Goal: Task Accomplishment & Management: Complete application form

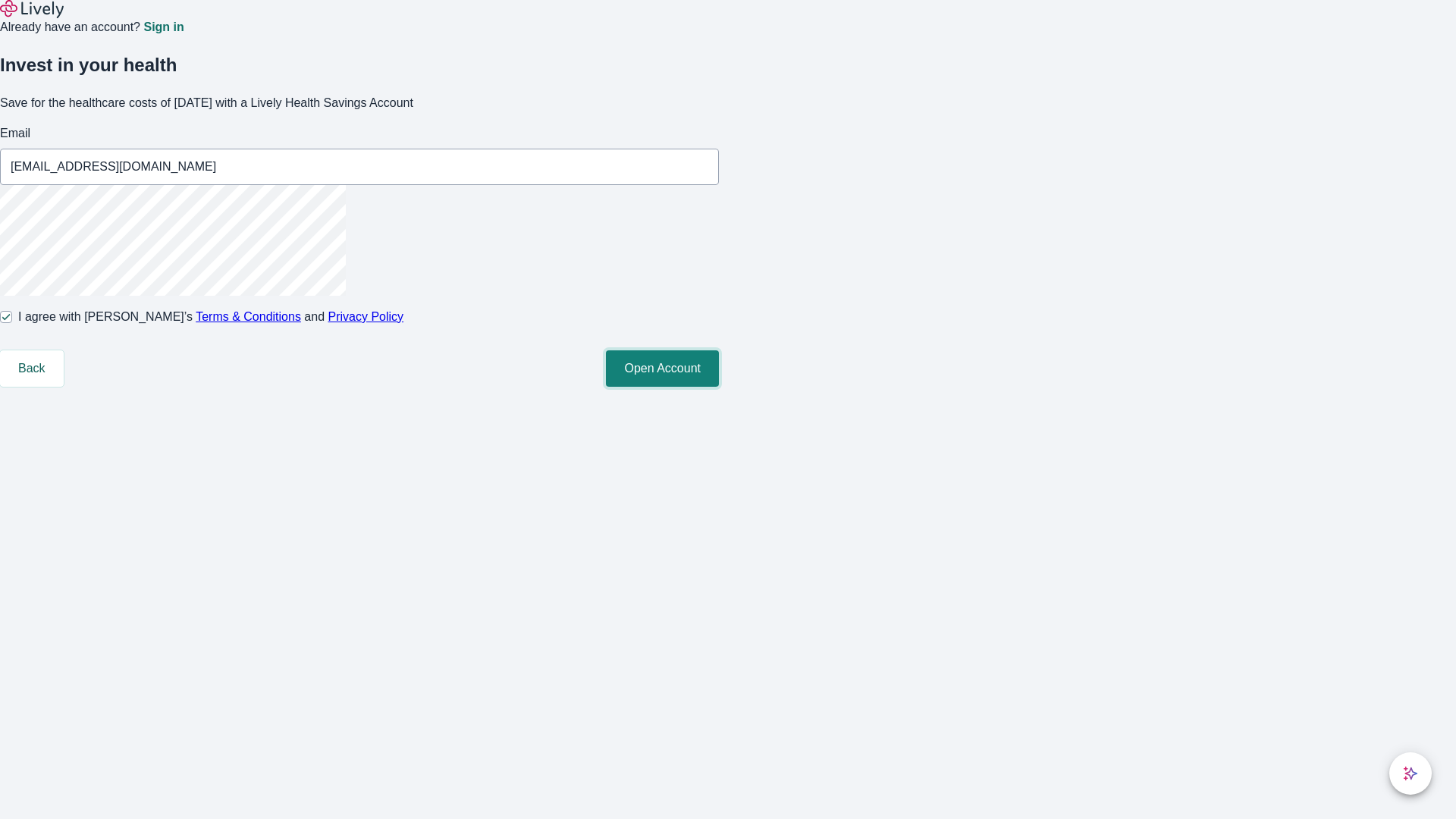
click at [719, 387] on button "Open Account" at bounding box center [661, 368] width 113 height 37
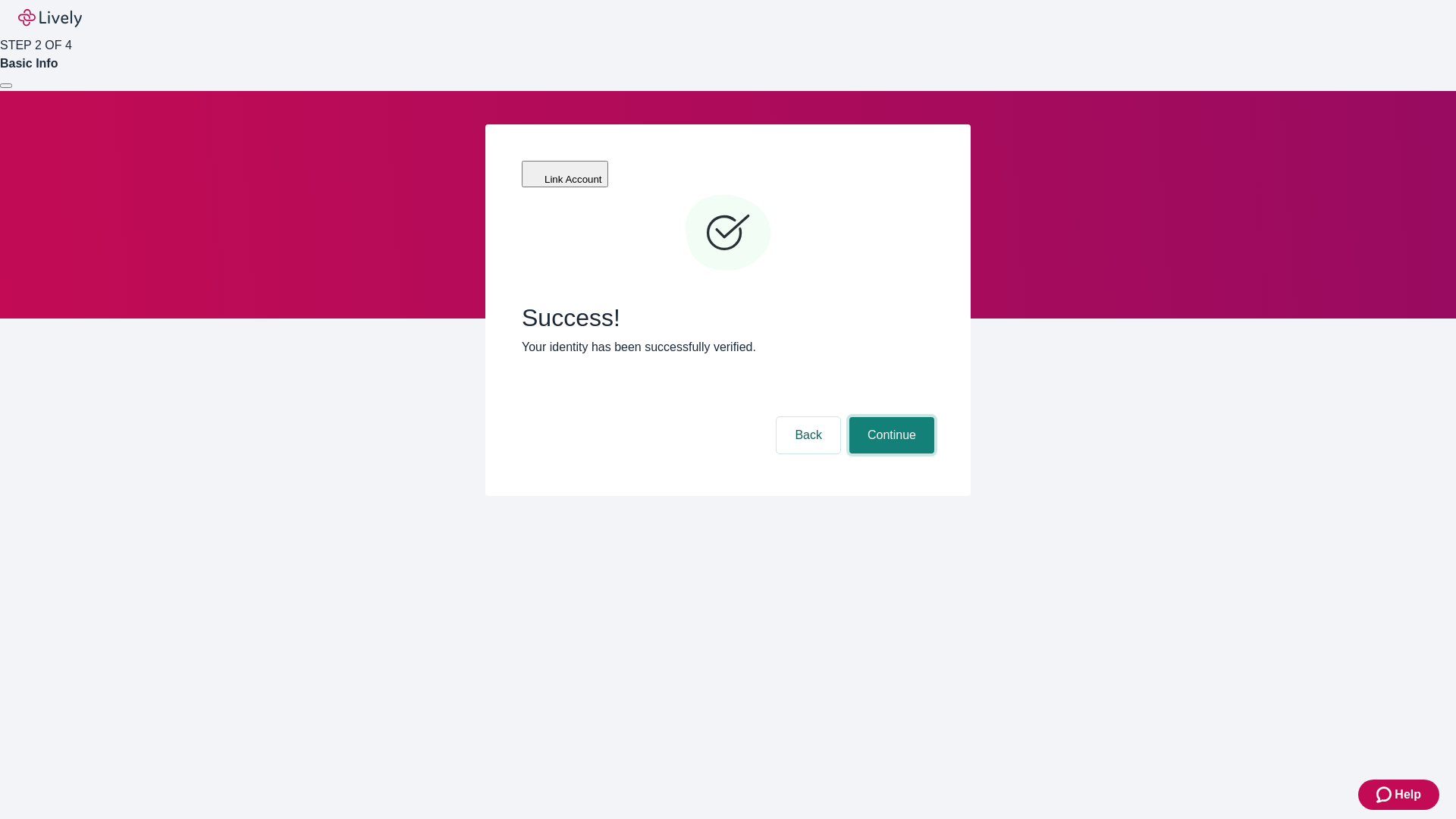
click at [889, 417] on button "Continue" at bounding box center [891, 435] width 85 height 37
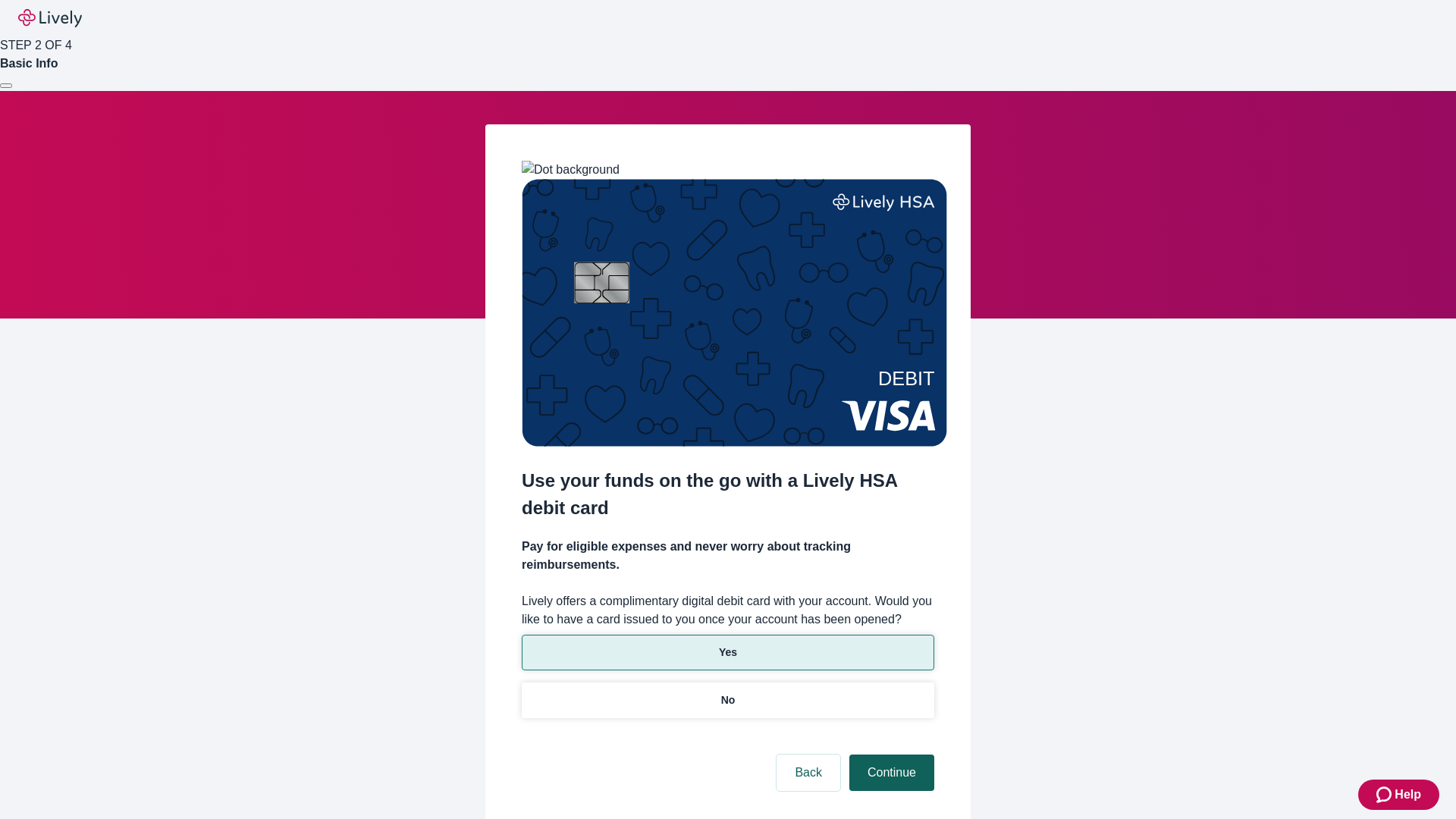
click at [727, 645] on p "Yes" at bounding box center [728, 652] width 18 height 16
click at [889, 754] on button "Continue" at bounding box center [891, 772] width 85 height 37
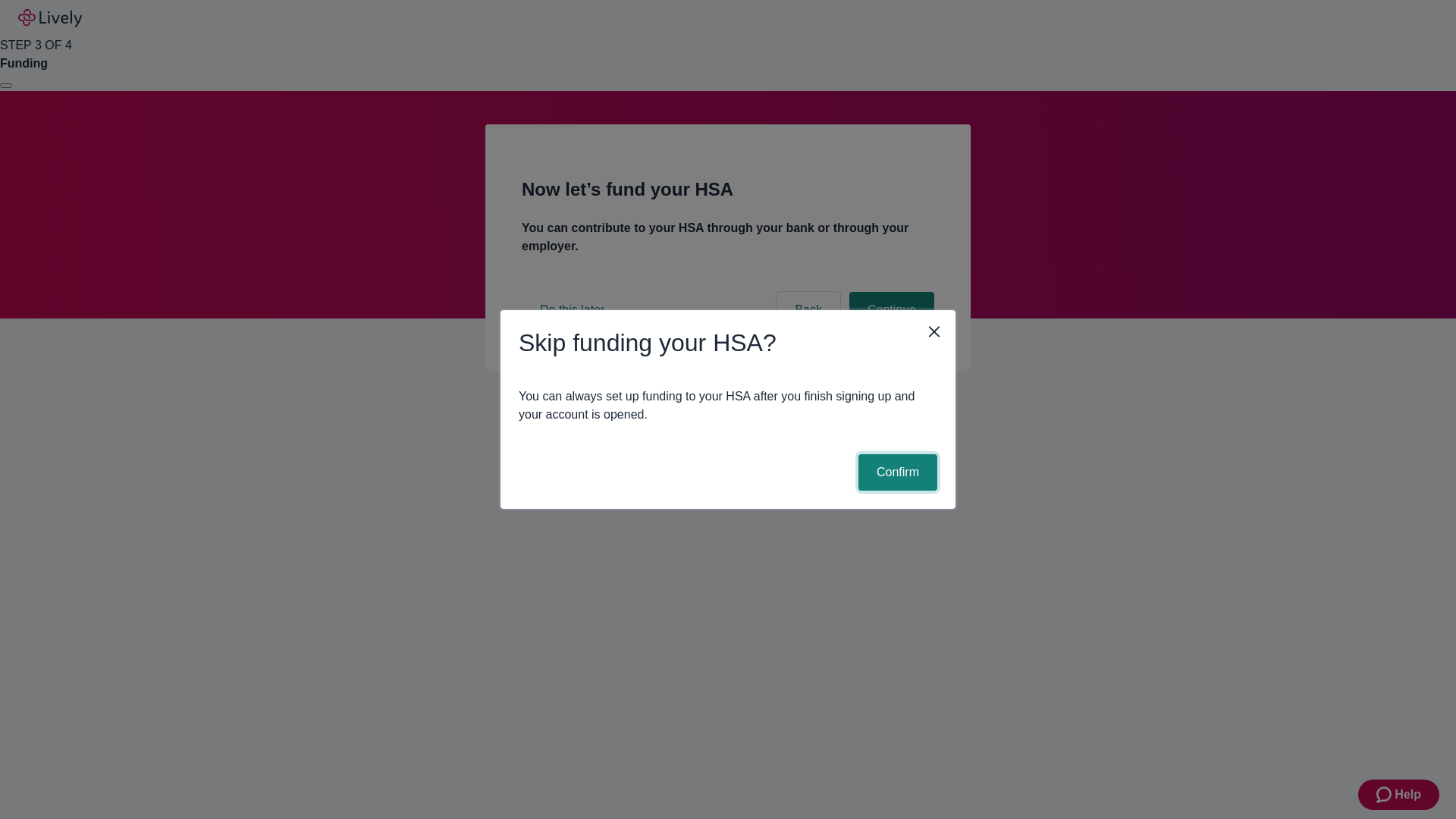
click at [896, 473] on button "Confirm" at bounding box center [897, 473] width 79 height 37
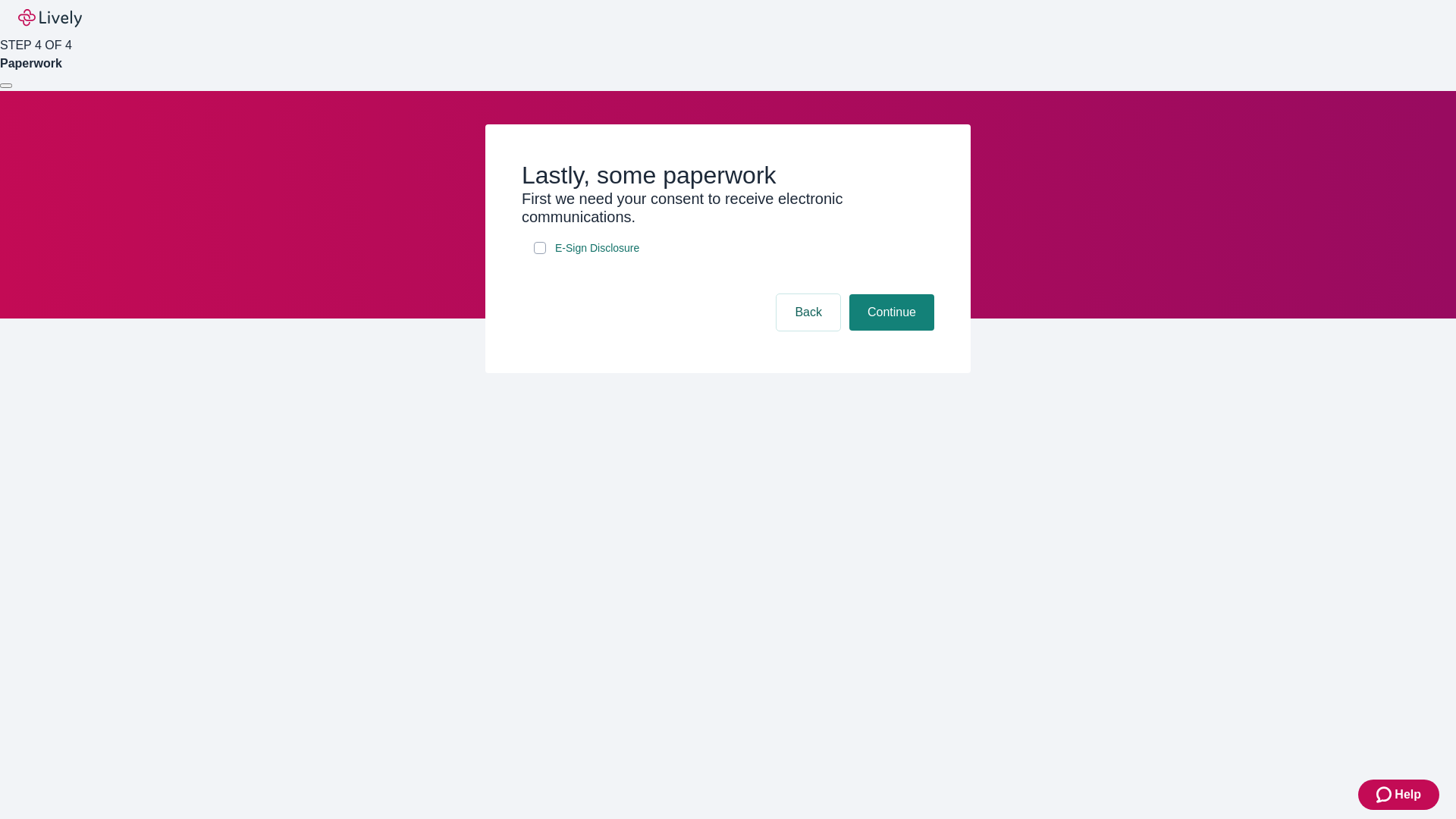
click at [540, 254] on input "E-Sign Disclosure" at bounding box center [540, 248] width 12 height 12
checkbox input "true"
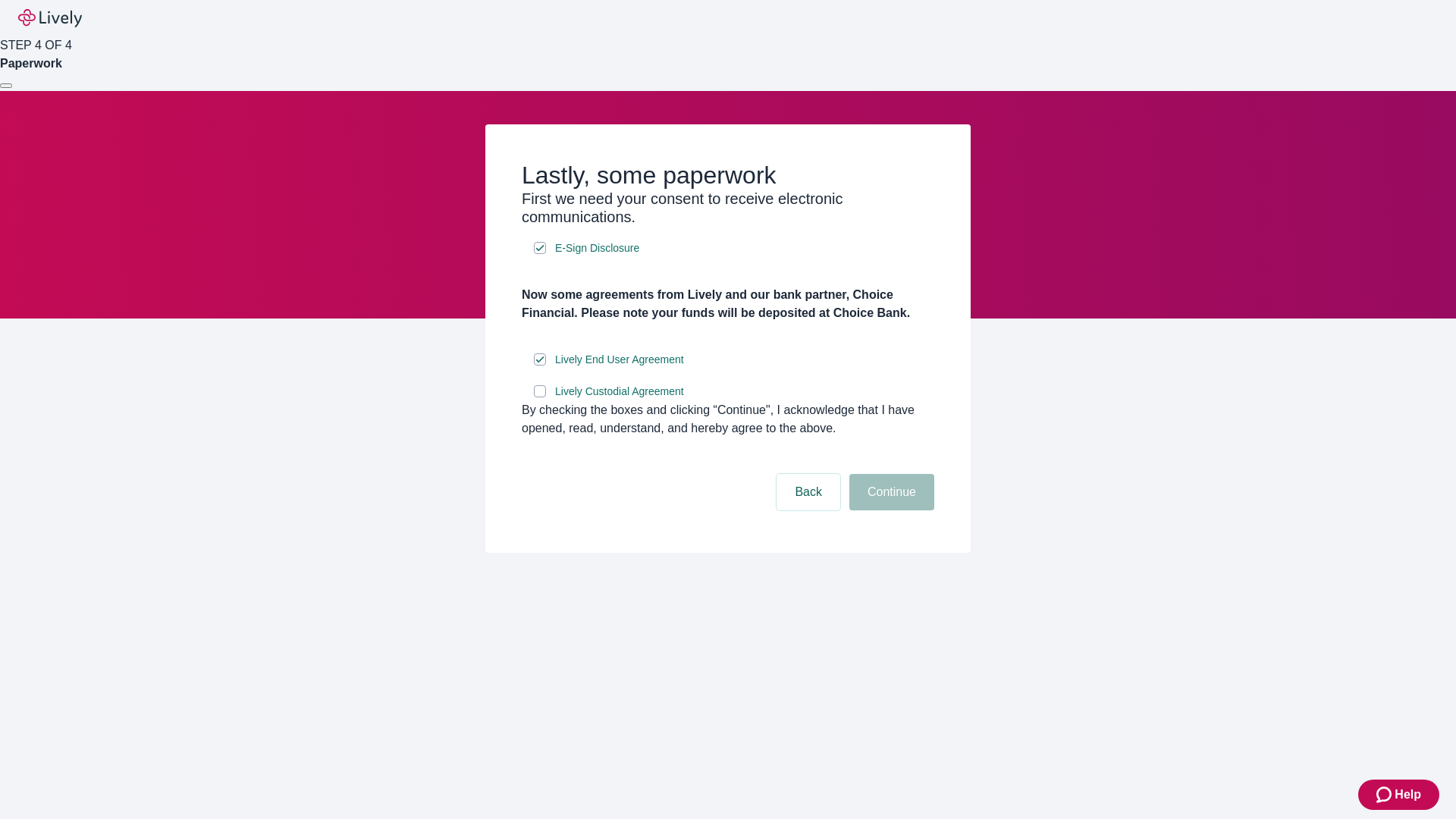
click at [540, 398] on input "Lively Custodial Agreement" at bounding box center [540, 392] width 12 height 12
checkbox input "true"
click at [889, 511] on button "Continue" at bounding box center [891, 492] width 85 height 37
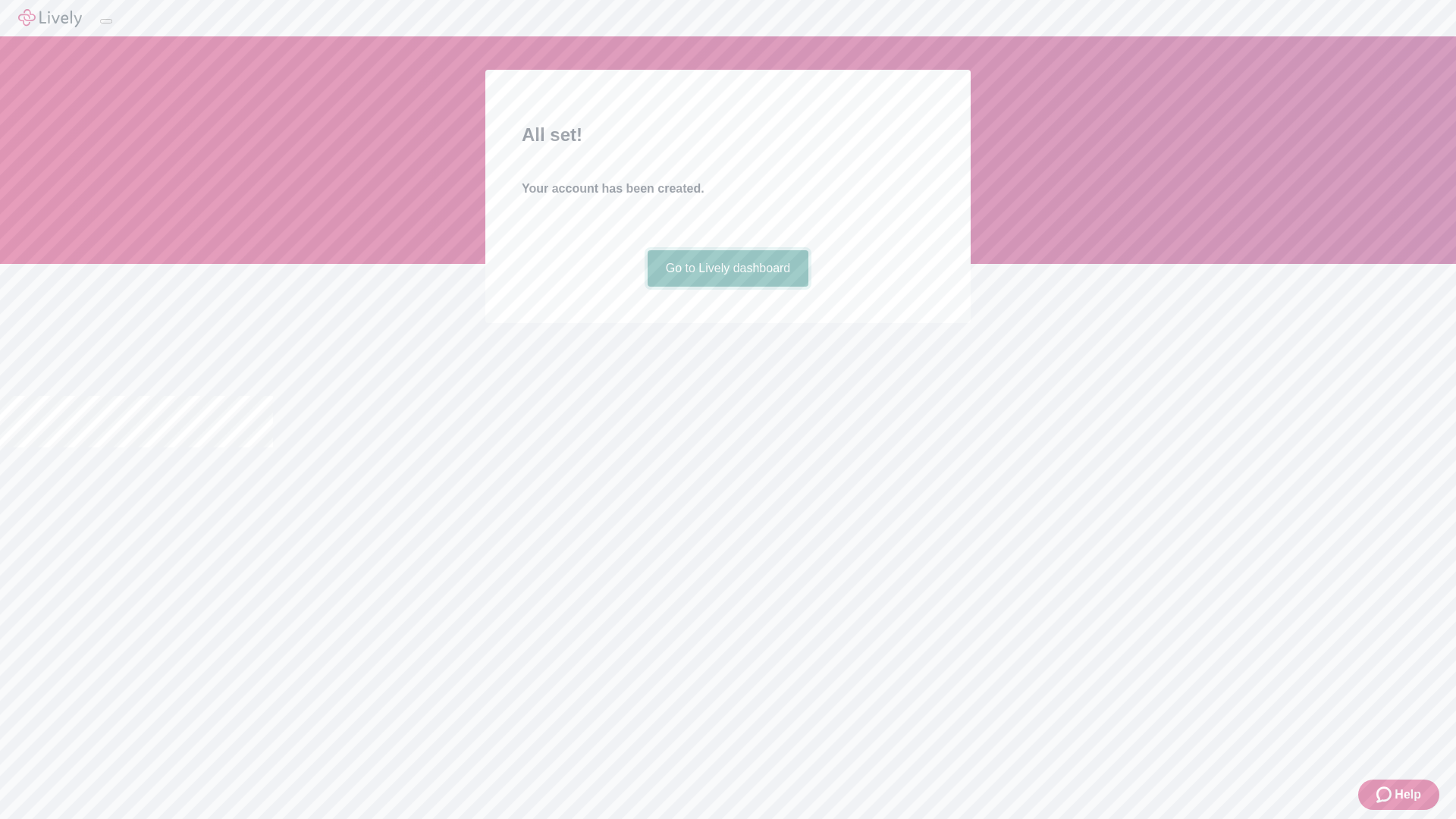
click at [727, 286] on link "Go to Lively dashboard" at bounding box center [728, 269] width 162 height 37
